Goal: Task Accomplishment & Management: Complete application form

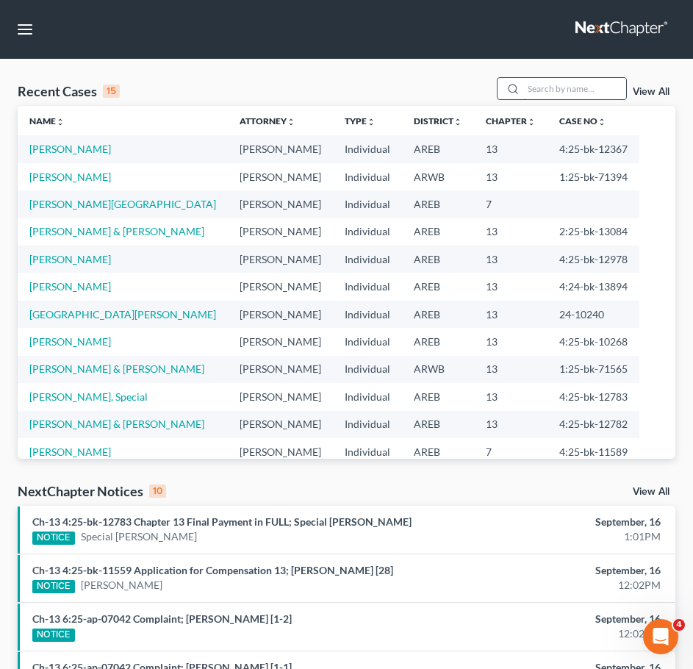
click at [591, 89] on input "search" at bounding box center [574, 88] width 103 height 21
click at [567, 78] on input "search" at bounding box center [574, 88] width 103 height 21
type input "best"
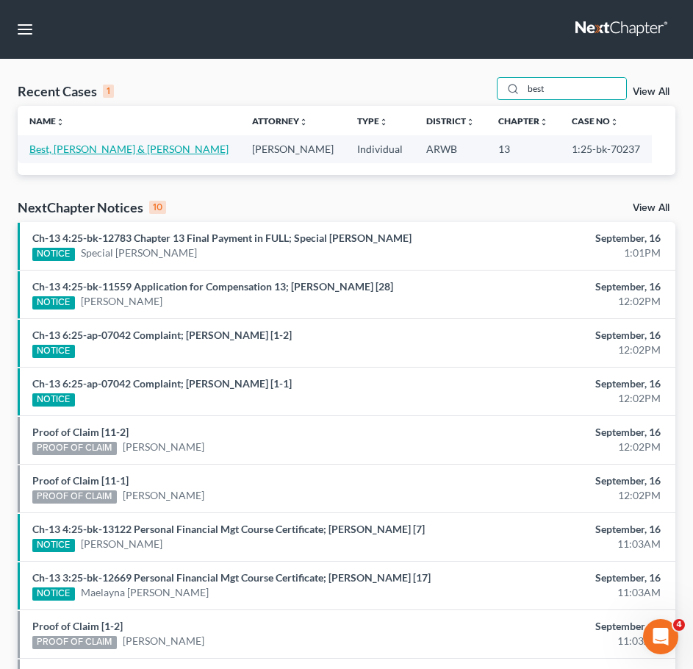
click at [97, 149] on link "Best, [PERSON_NAME] & [PERSON_NAME]" at bounding box center [128, 149] width 199 height 12
select select "1"
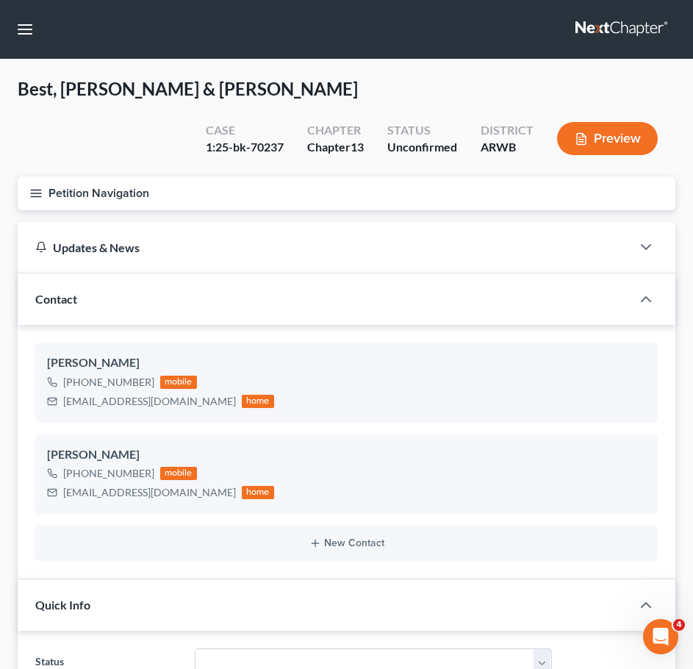
click at [33, 187] on icon "button" at bounding box center [35, 193] width 13 height 13
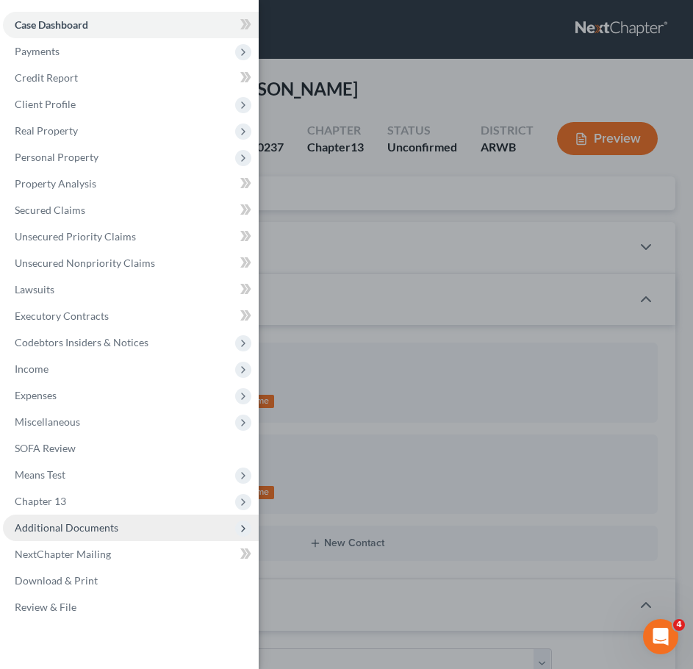
click at [101, 532] on span "Additional Documents" at bounding box center [67, 527] width 104 height 12
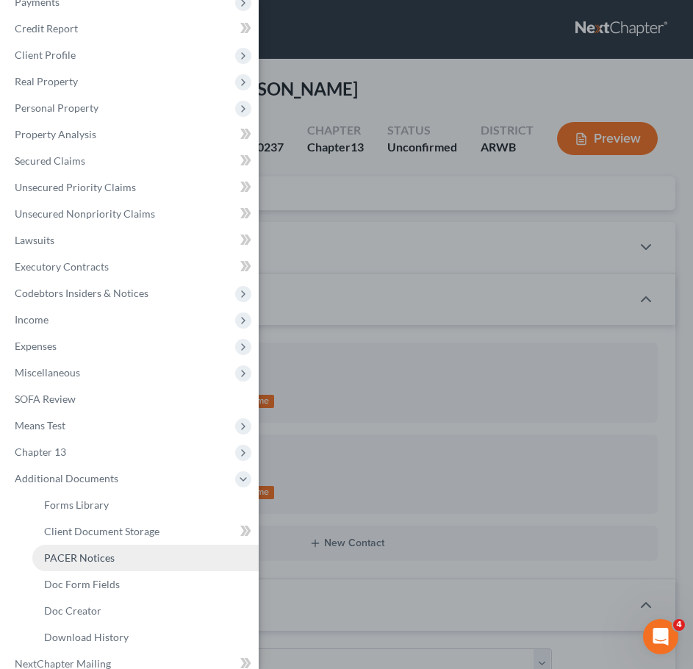
click at [66, 559] on span "PACER Notices" at bounding box center [79, 557] width 71 height 12
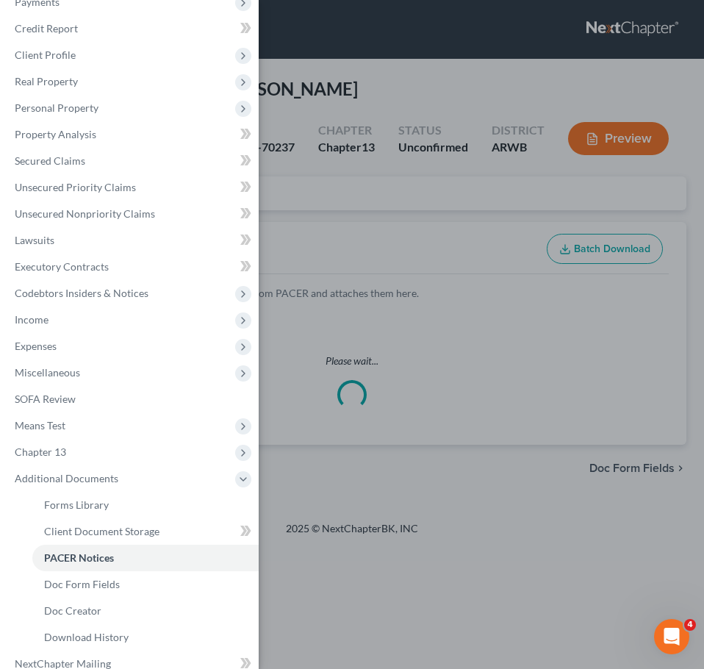
click at [463, 152] on div "Case Dashboard Payments Invoices Payments Payments Credit Report Client Profile" at bounding box center [352, 334] width 704 height 669
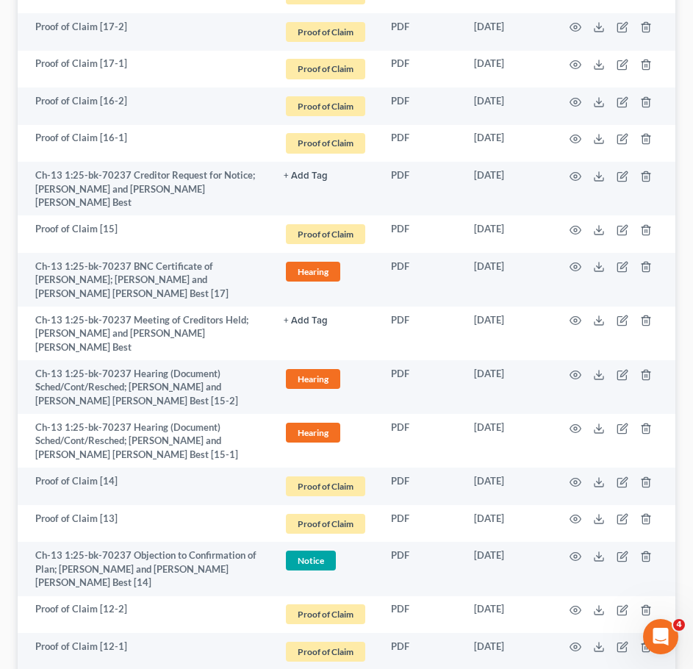
scroll to position [1715, 0]
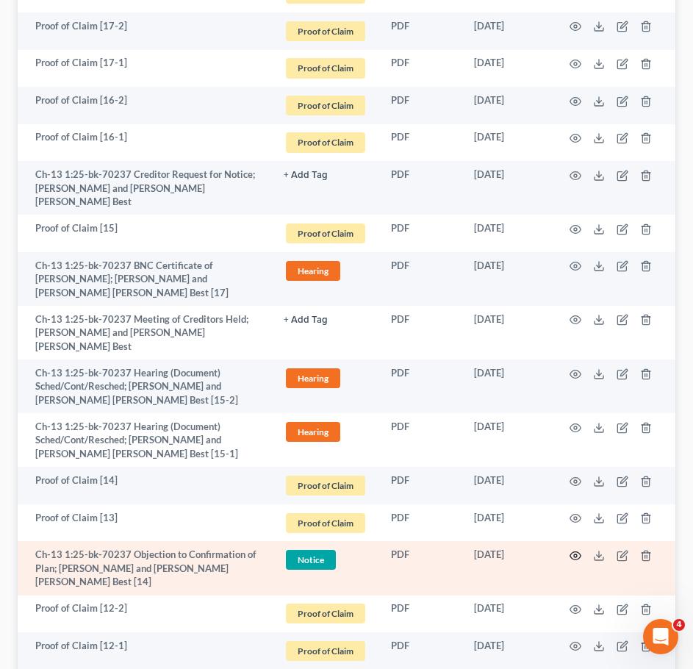
click at [576, 550] on icon "button" at bounding box center [576, 556] width 12 height 12
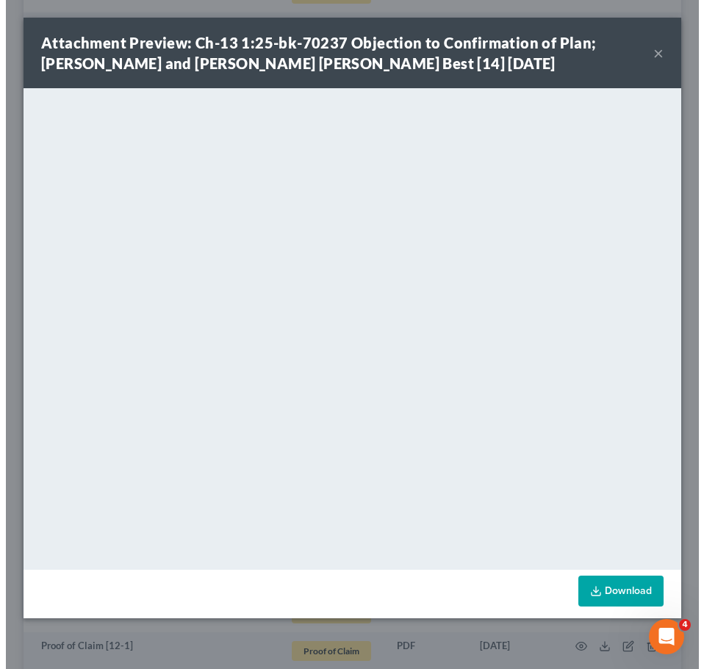
scroll to position [1687, 0]
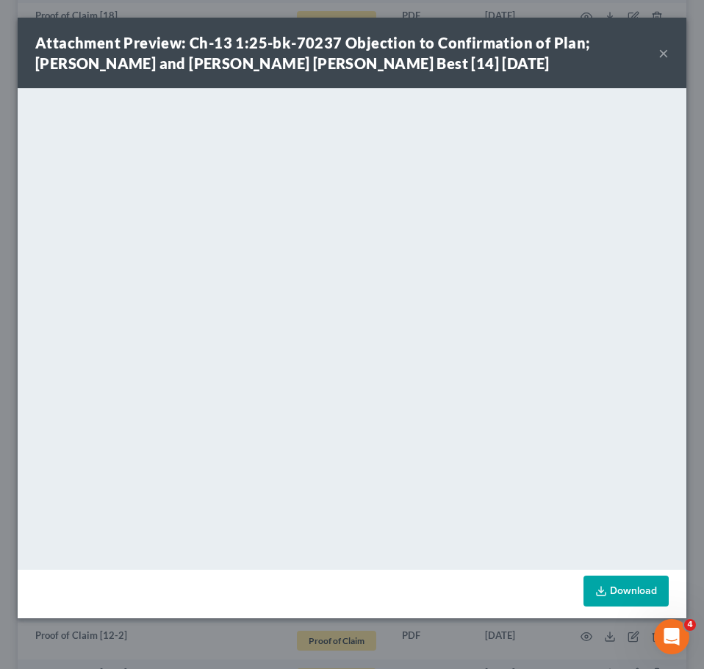
click at [666, 57] on button "×" at bounding box center [664, 53] width 10 height 18
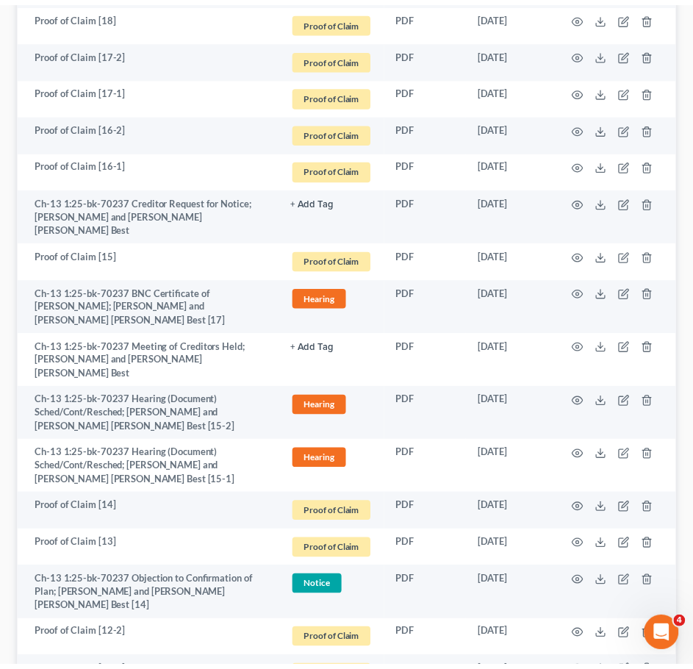
scroll to position [1715, 0]
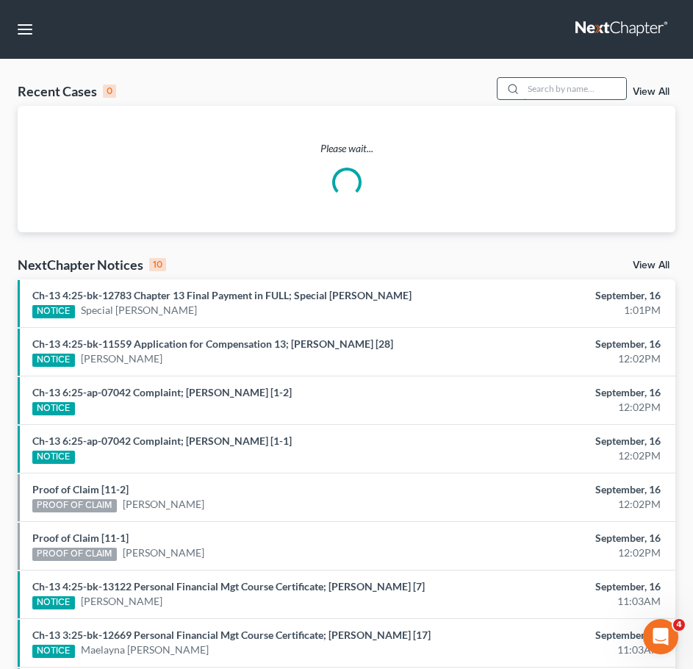
click at [558, 93] on input "search" at bounding box center [574, 88] width 103 height 21
type input "[PERSON_NAME]"
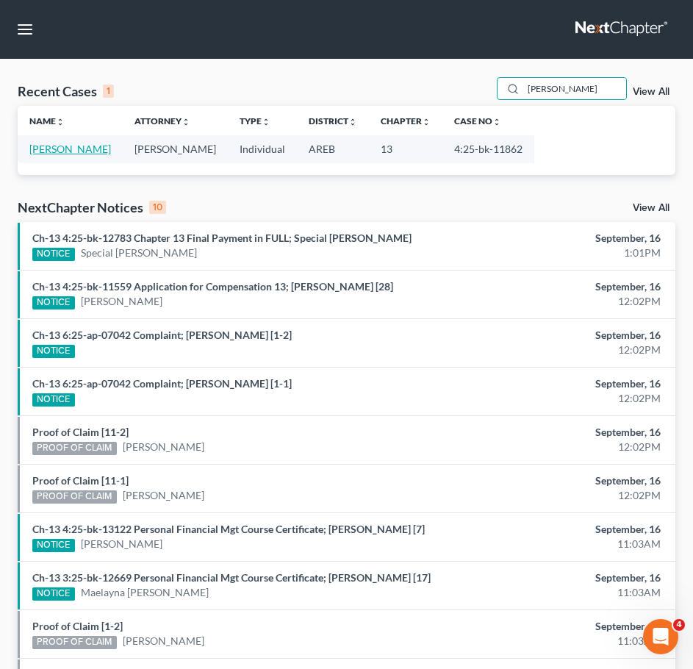
click at [49, 146] on link "[PERSON_NAME]" at bounding box center [70, 149] width 82 height 12
select select "6"
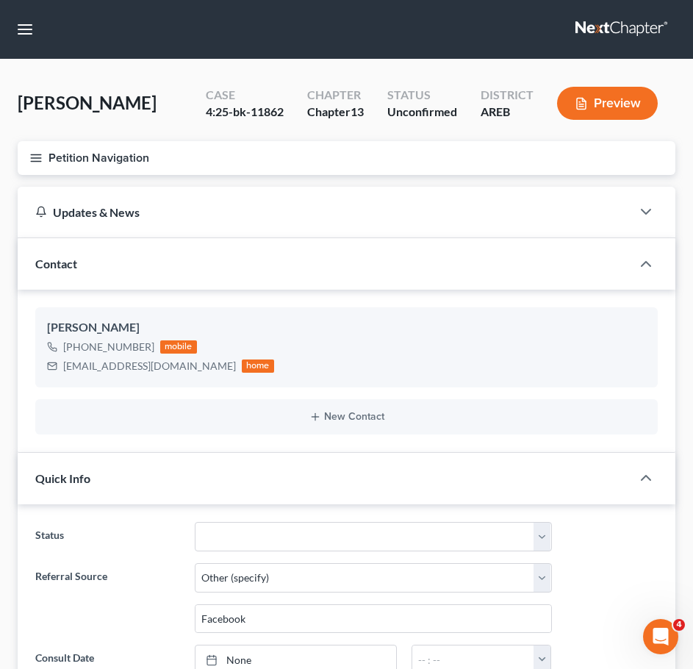
click at [27, 157] on button "Petition Navigation" at bounding box center [347, 158] width 658 height 34
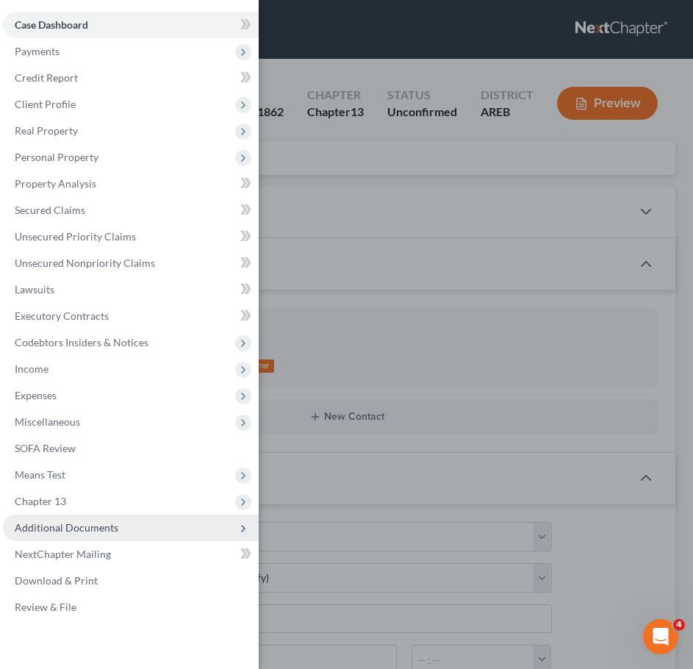
click at [150, 533] on span "Additional Documents" at bounding box center [131, 528] width 256 height 26
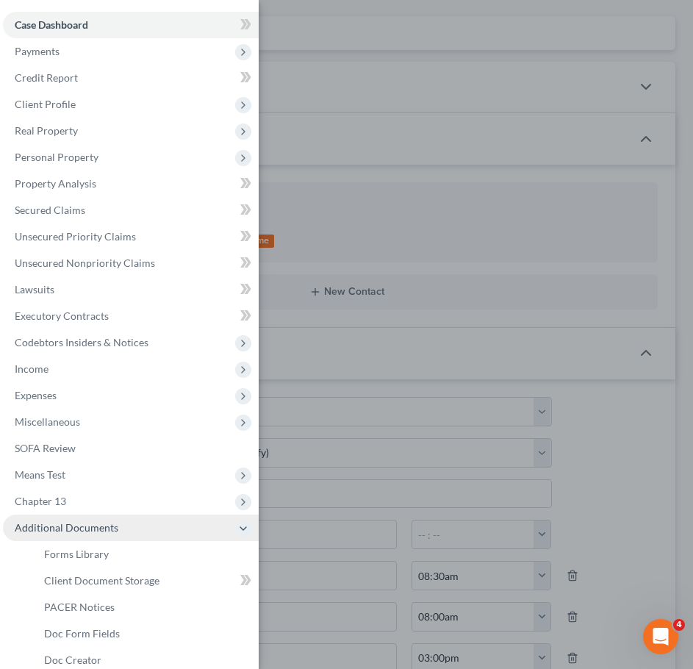
scroll to position [143, 0]
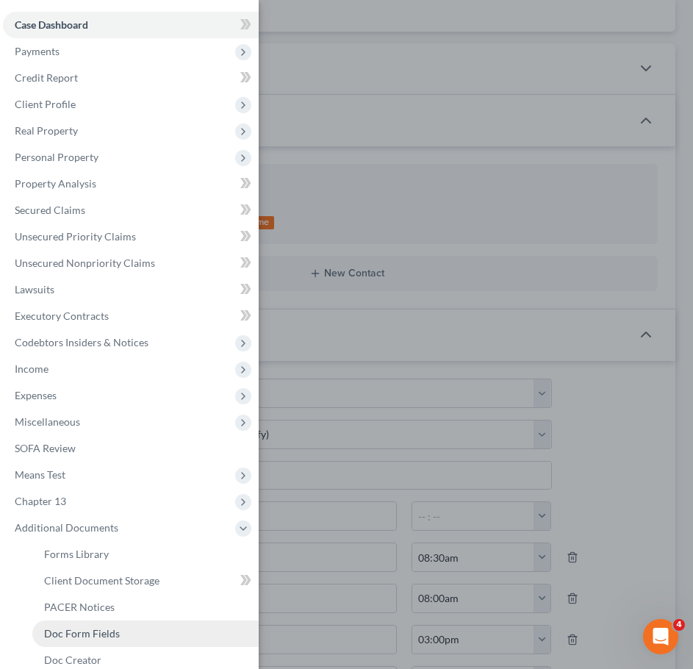
click at [101, 621] on link "Doc Form Fields" at bounding box center [145, 634] width 226 height 26
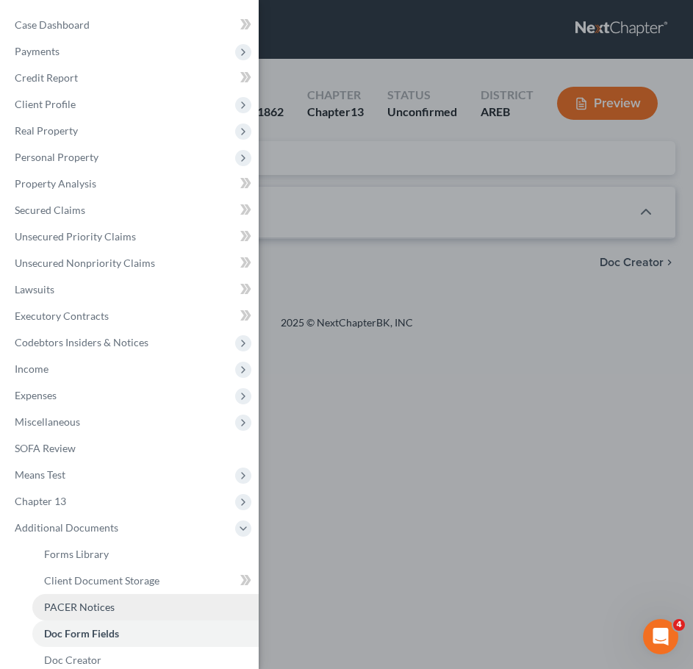
click at [83, 594] on link "PACER Notices" at bounding box center [145, 607] width 226 height 26
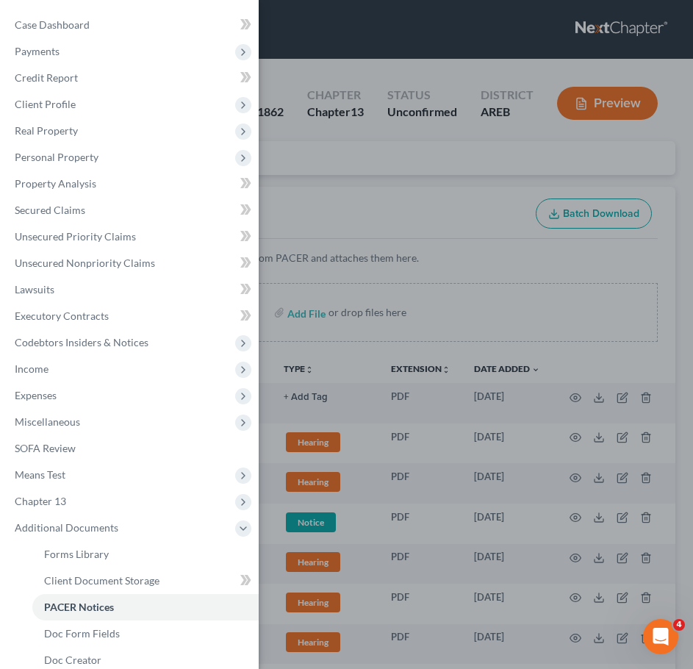
click at [426, 202] on div "Case Dashboard Payments Invoices Payments Payments Credit Report Client Profile" at bounding box center [346, 334] width 693 height 669
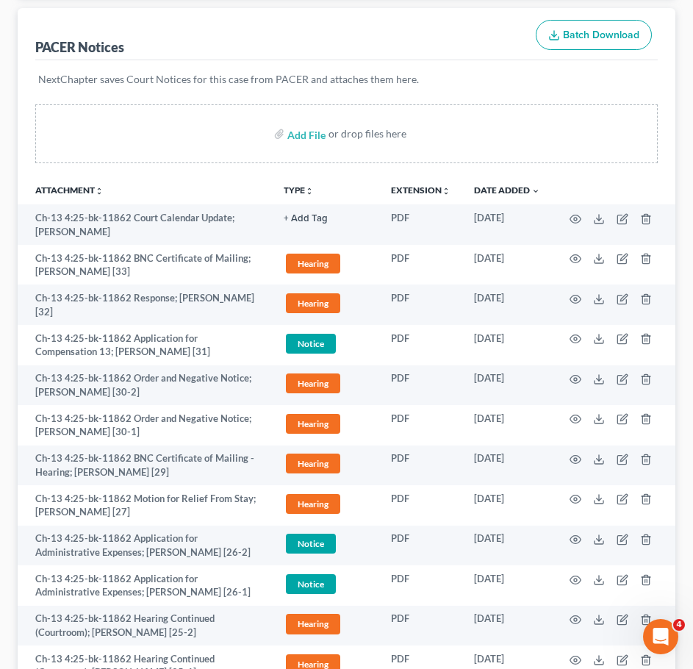
scroll to position [182, 0]
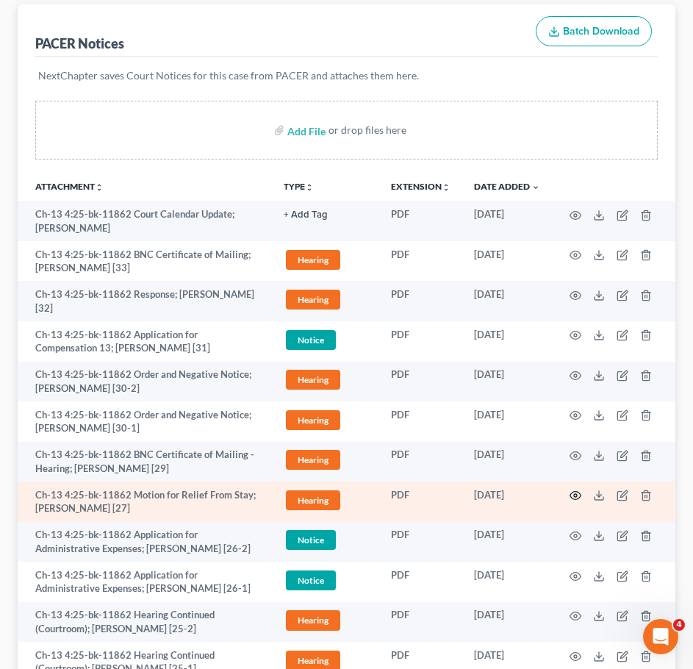
click at [578, 496] on icon "button" at bounding box center [576, 496] width 12 height 12
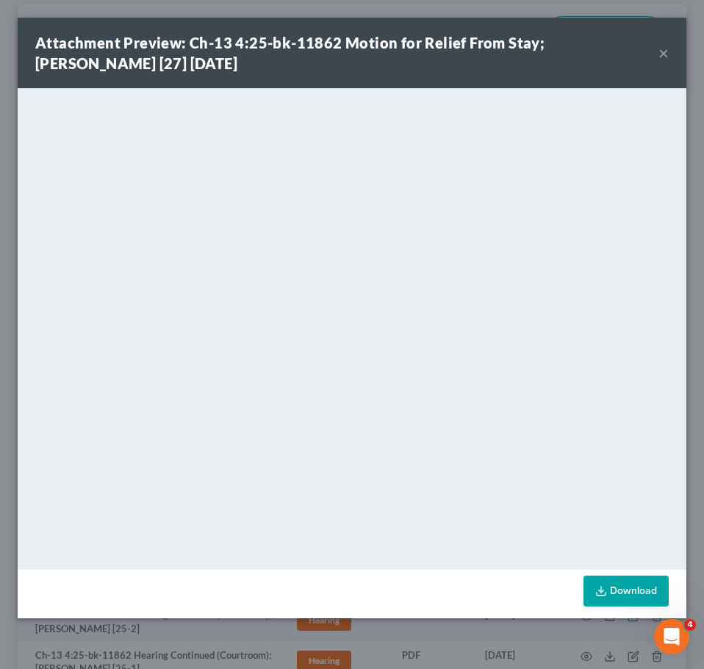
click at [668, 51] on button "×" at bounding box center [664, 53] width 10 height 18
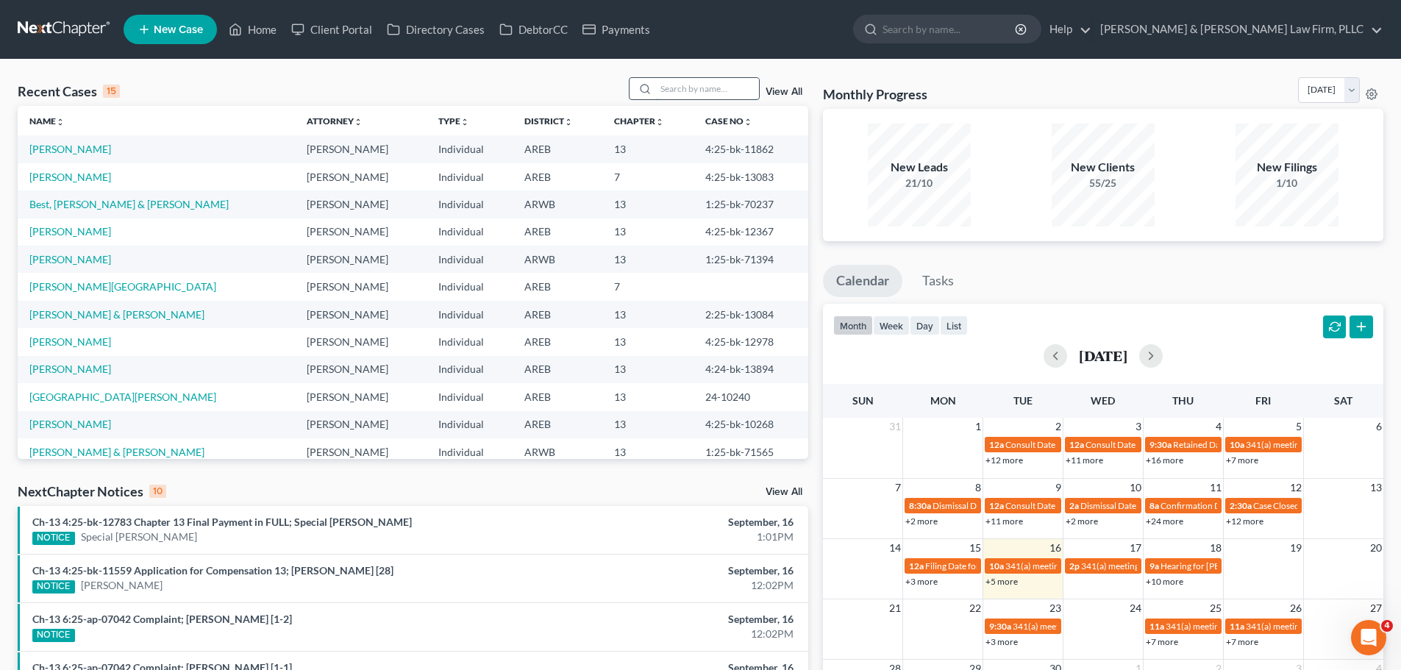
click at [693, 85] on input "search" at bounding box center [707, 88] width 103 height 21
type input "[PERSON_NAME]"
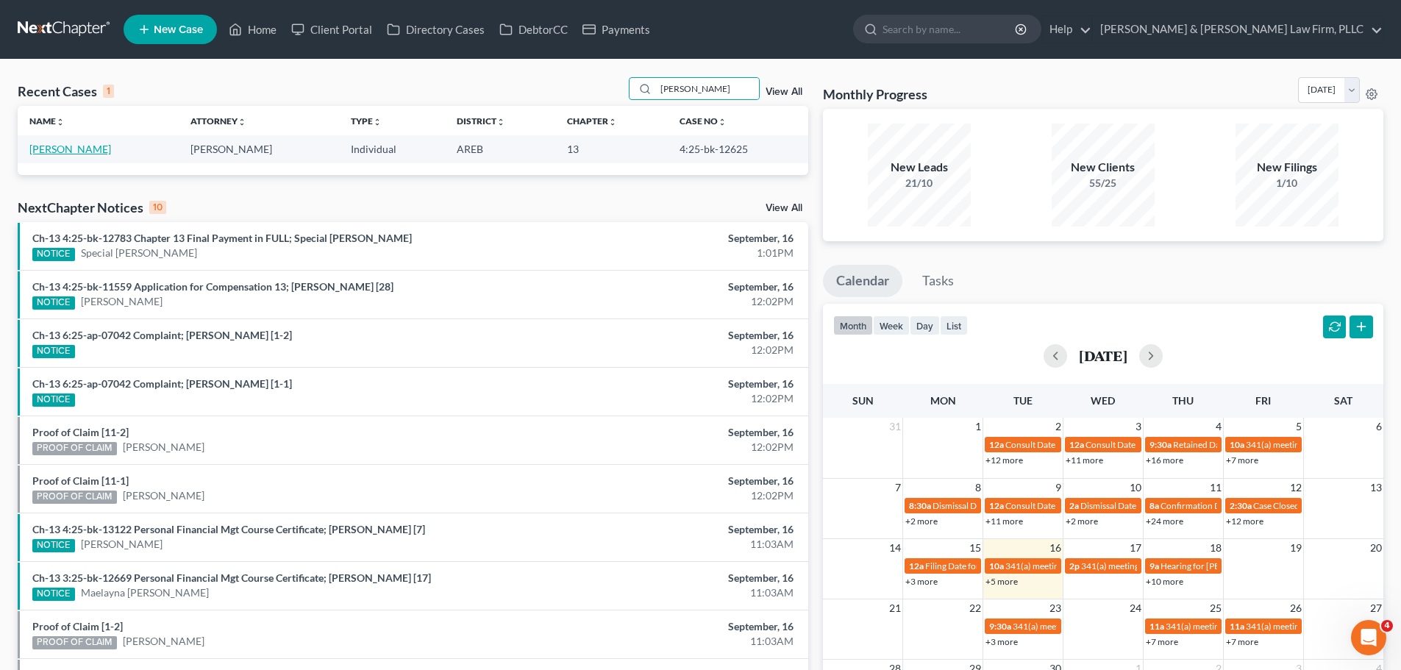
click at [78, 151] on link "[PERSON_NAME]" at bounding box center [70, 149] width 82 height 12
select select "0"
select select "6"
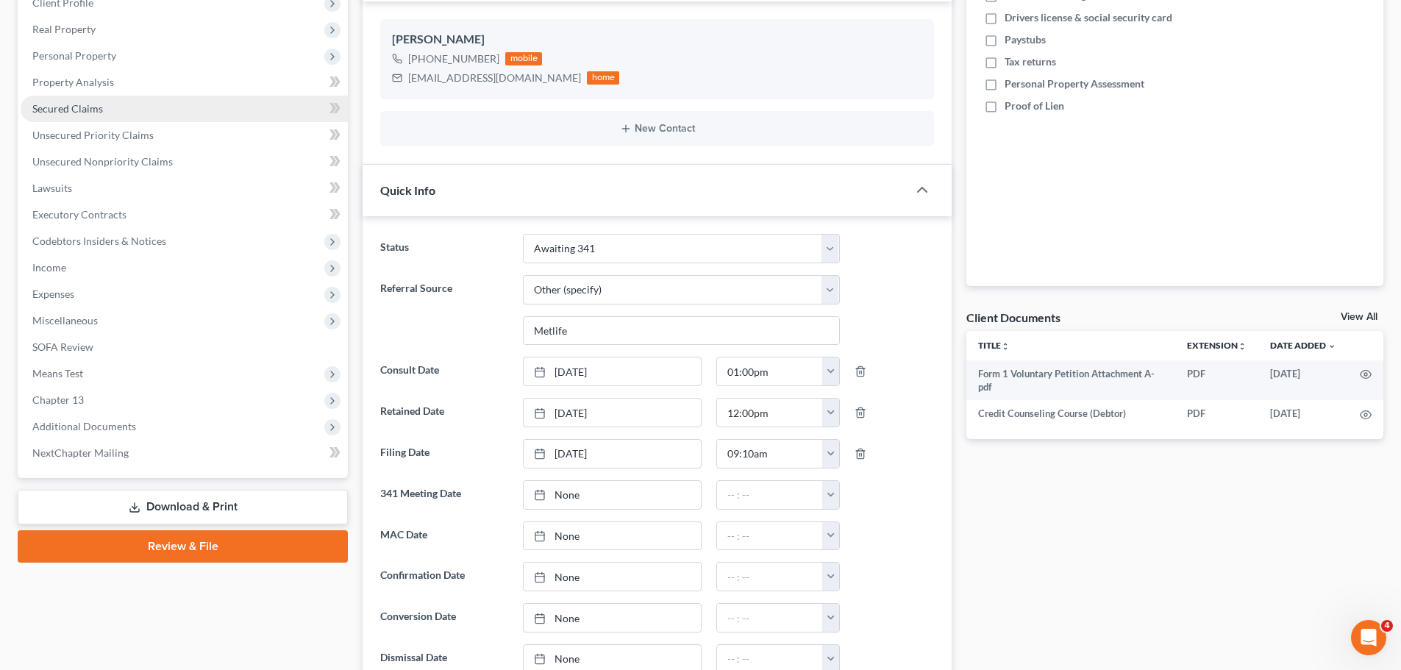
scroll to position [291, 0]
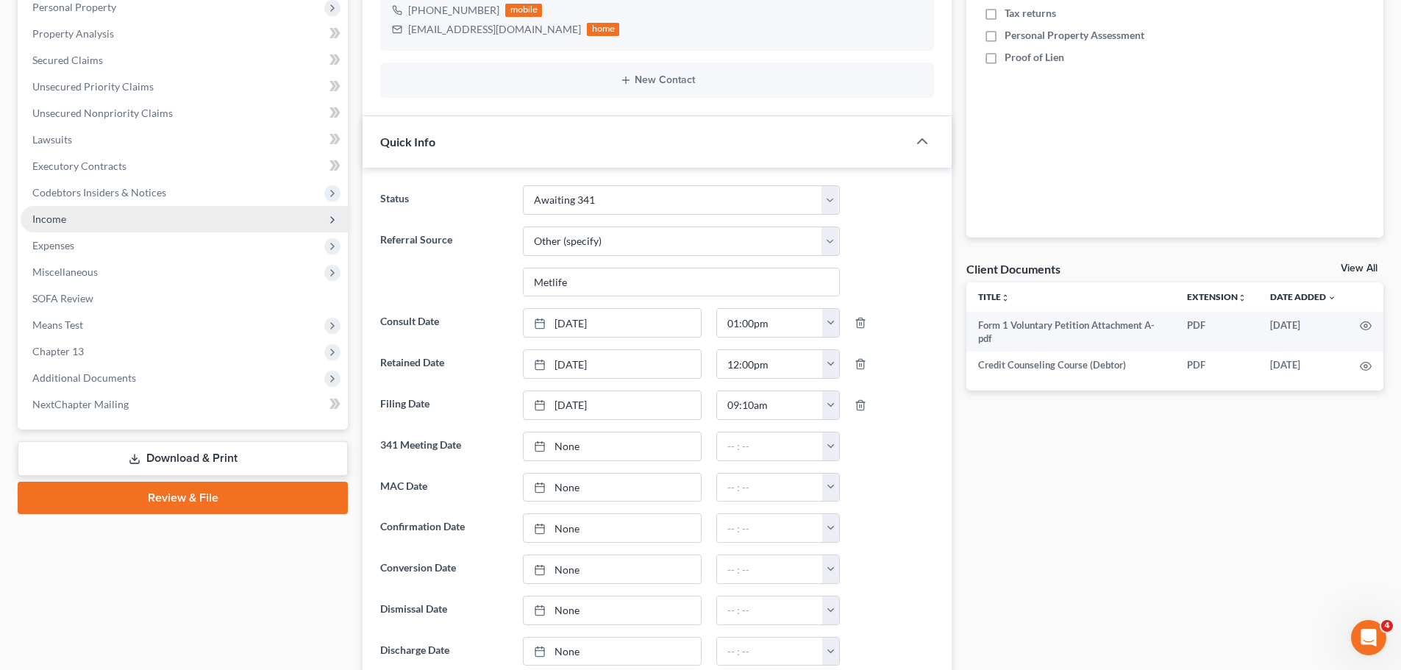
click at [157, 219] on span "Income" at bounding box center [184, 219] width 327 height 26
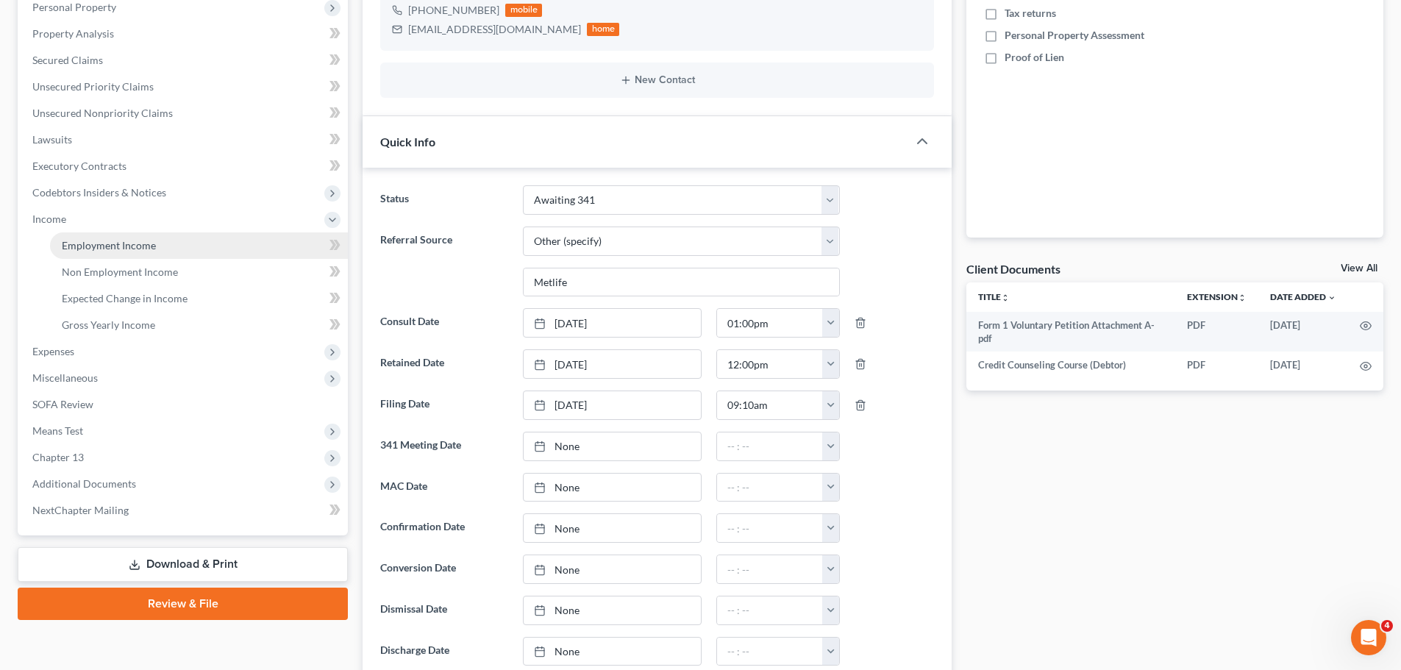
click at [155, 247] on link "Employment Income" at bounding box center [199, 245] width 298 height 26
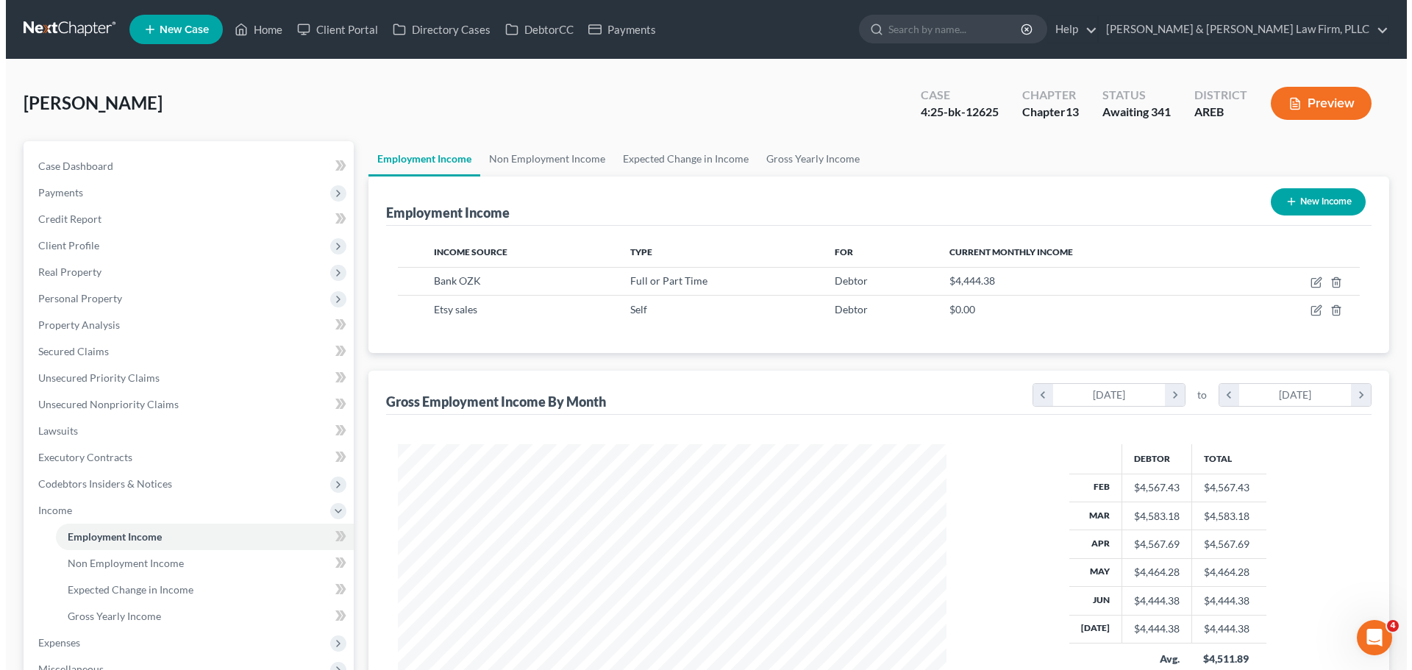
scroll to position [274, 578]
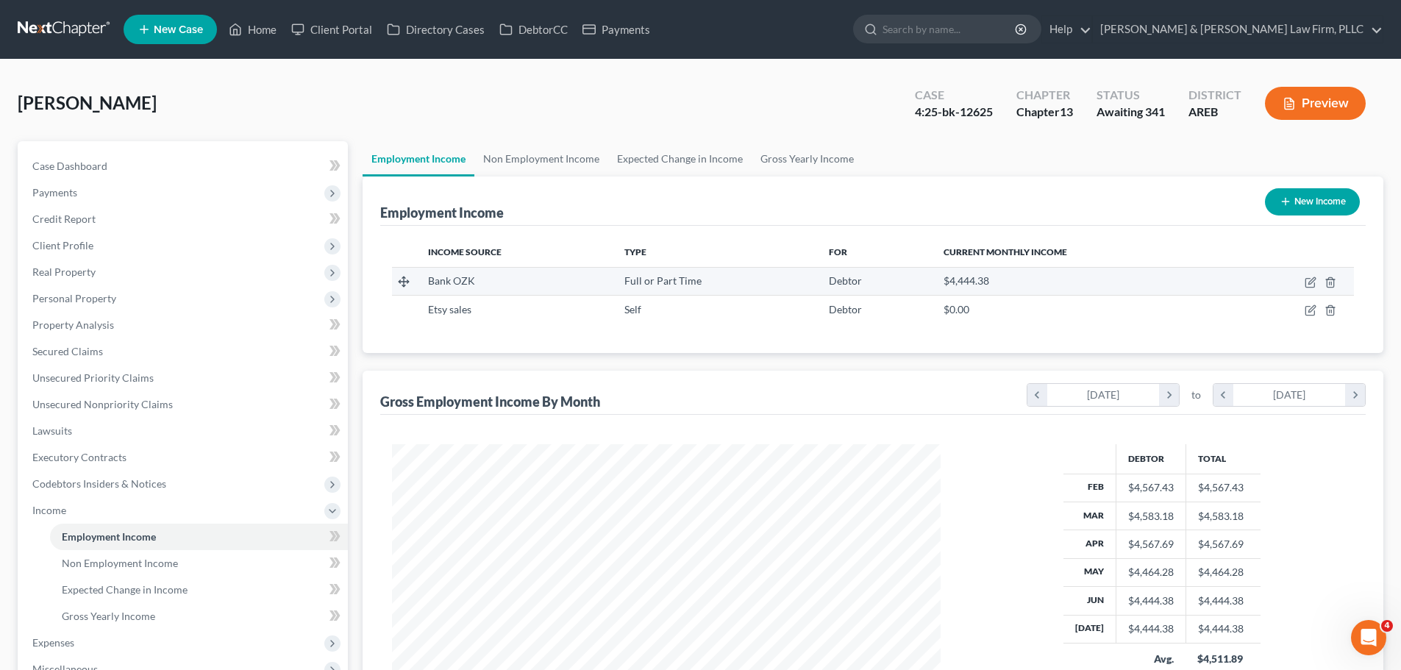
click at [693, 275] on td at bounding box center [1292, 281] width 124 height 28
click at [693, 285] on icon "button" at bounding box center [1309, 283] width 9 height 9
select select "0"
select select "2"
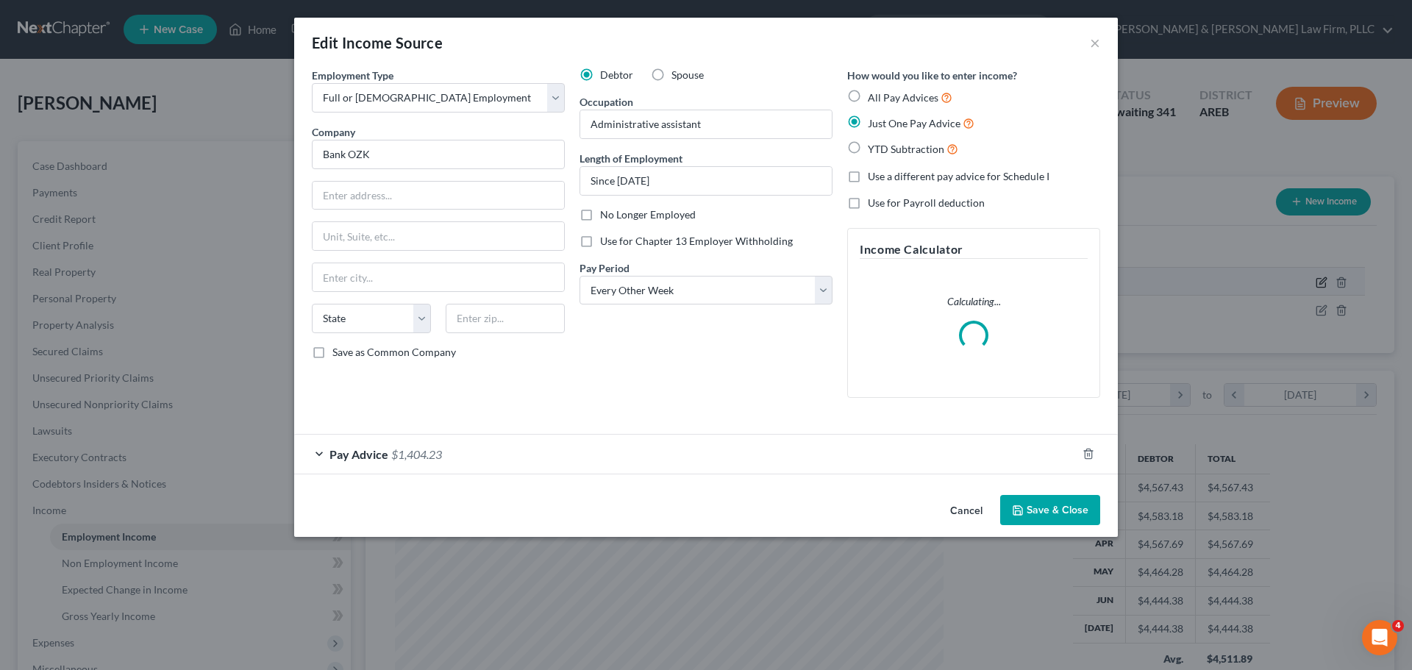
scroll to position [276, 583]
click at [693, 460] on div "Pay Advice $1,404.23" at bounding box center [685, 454] width 782 height 39
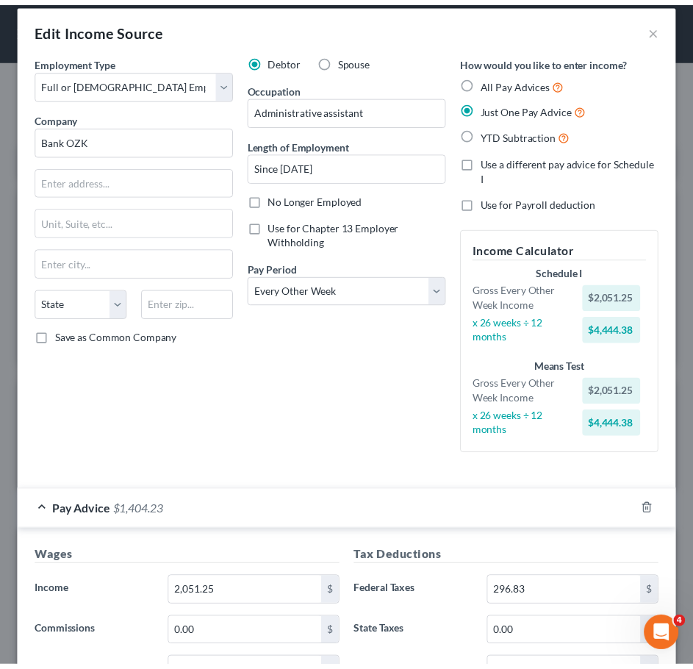
scroll to position [0, 0]
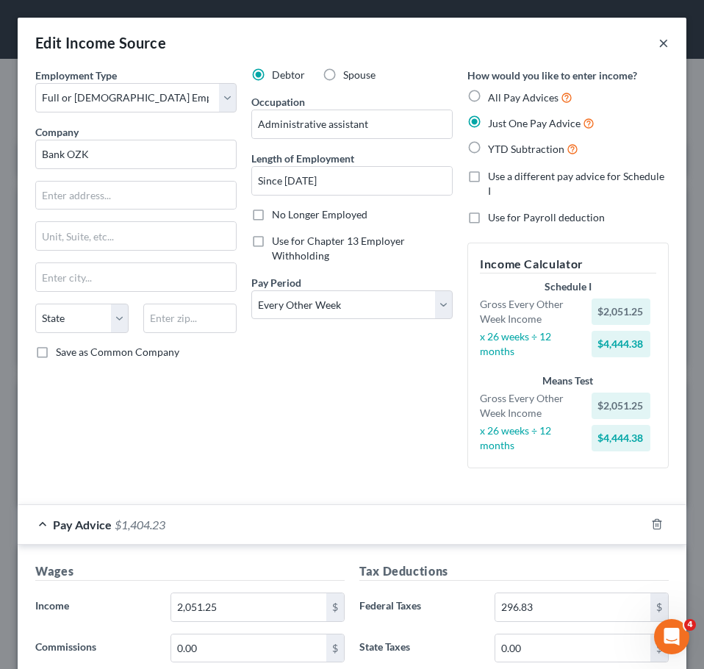
click at [659, 40] on button "×" at bounding box center [664, 43] width 10 height 18
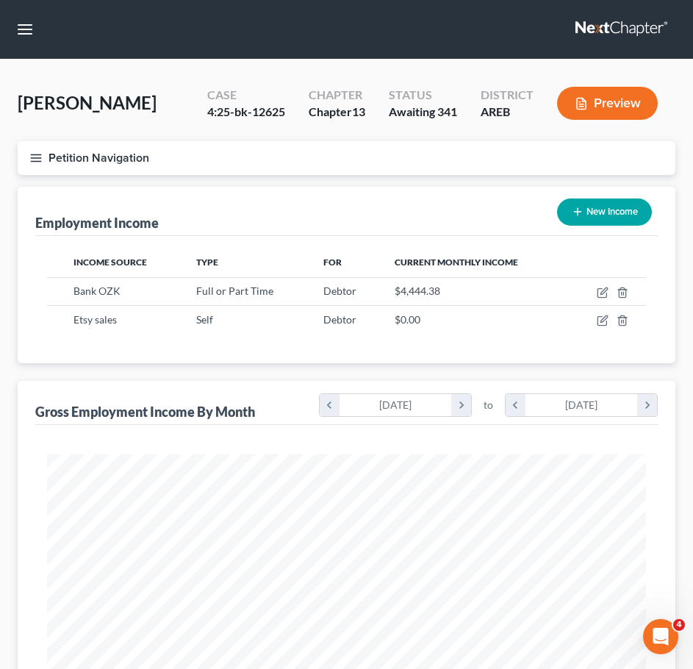
scroll to position [734911, 734582]
